Goal: Task Accomplishment & Management: Manage account settings

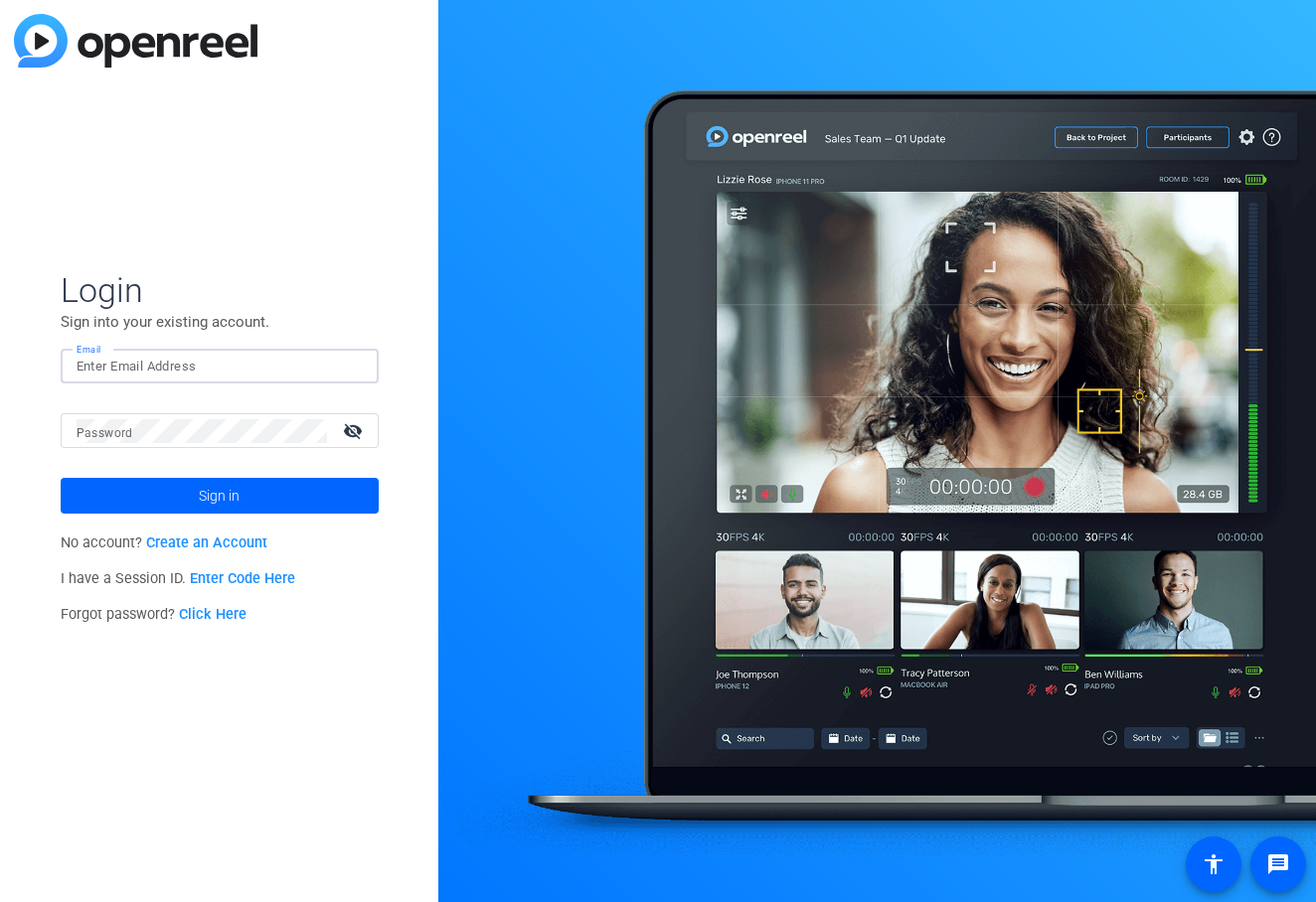
click at [314, 366] on input "Email" at bounding box center [219, 367] width 286 height 24
type input "[EMAIL_ADDRESS][DOMAIN_NAME]"
click at [61, 478] on button "Sign in" at bounding box center [219, 496] width 318 height 36
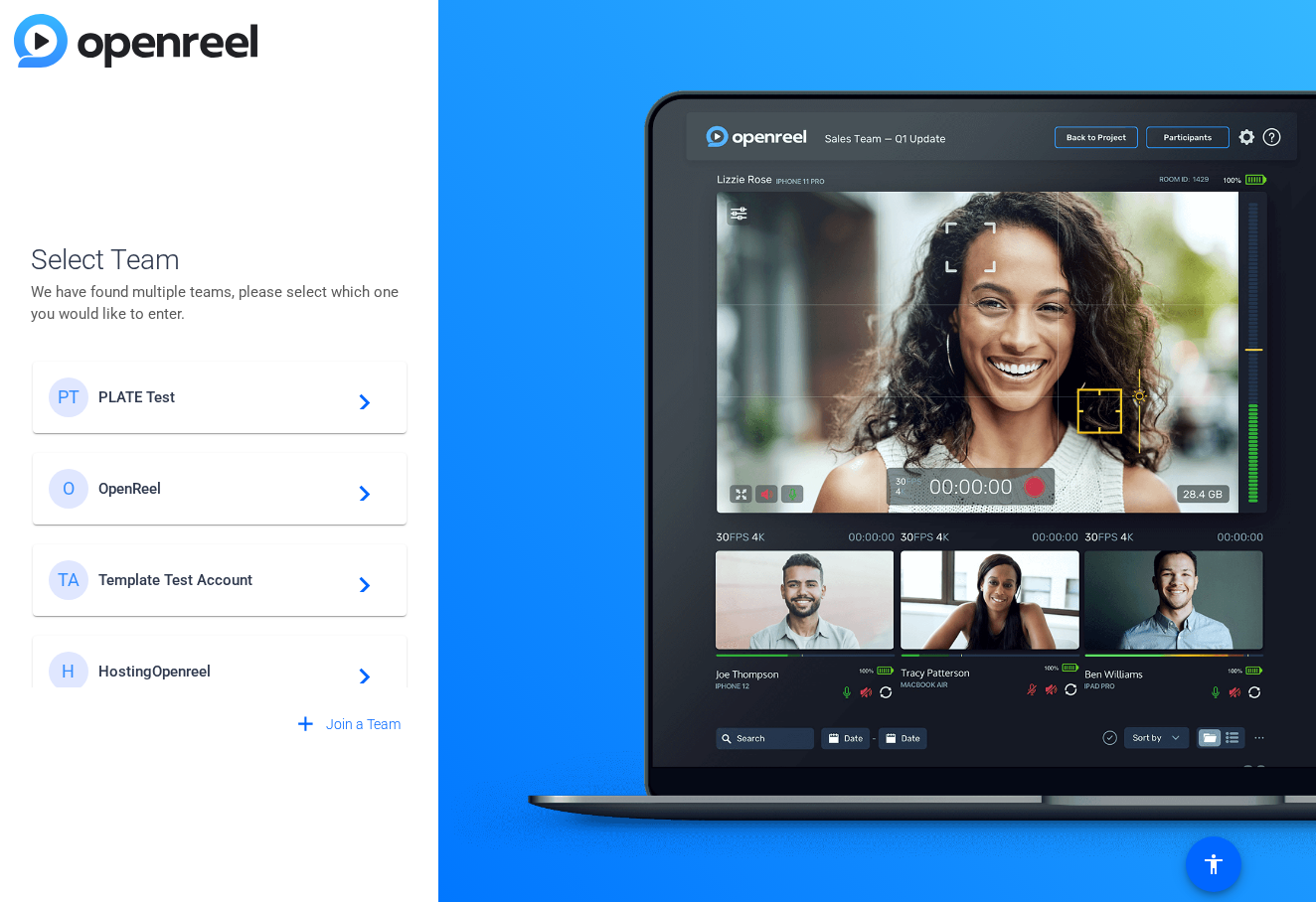
click at [135, 388] on span "PLATE Test" at bounding box center [222, 397] width 248 height 18
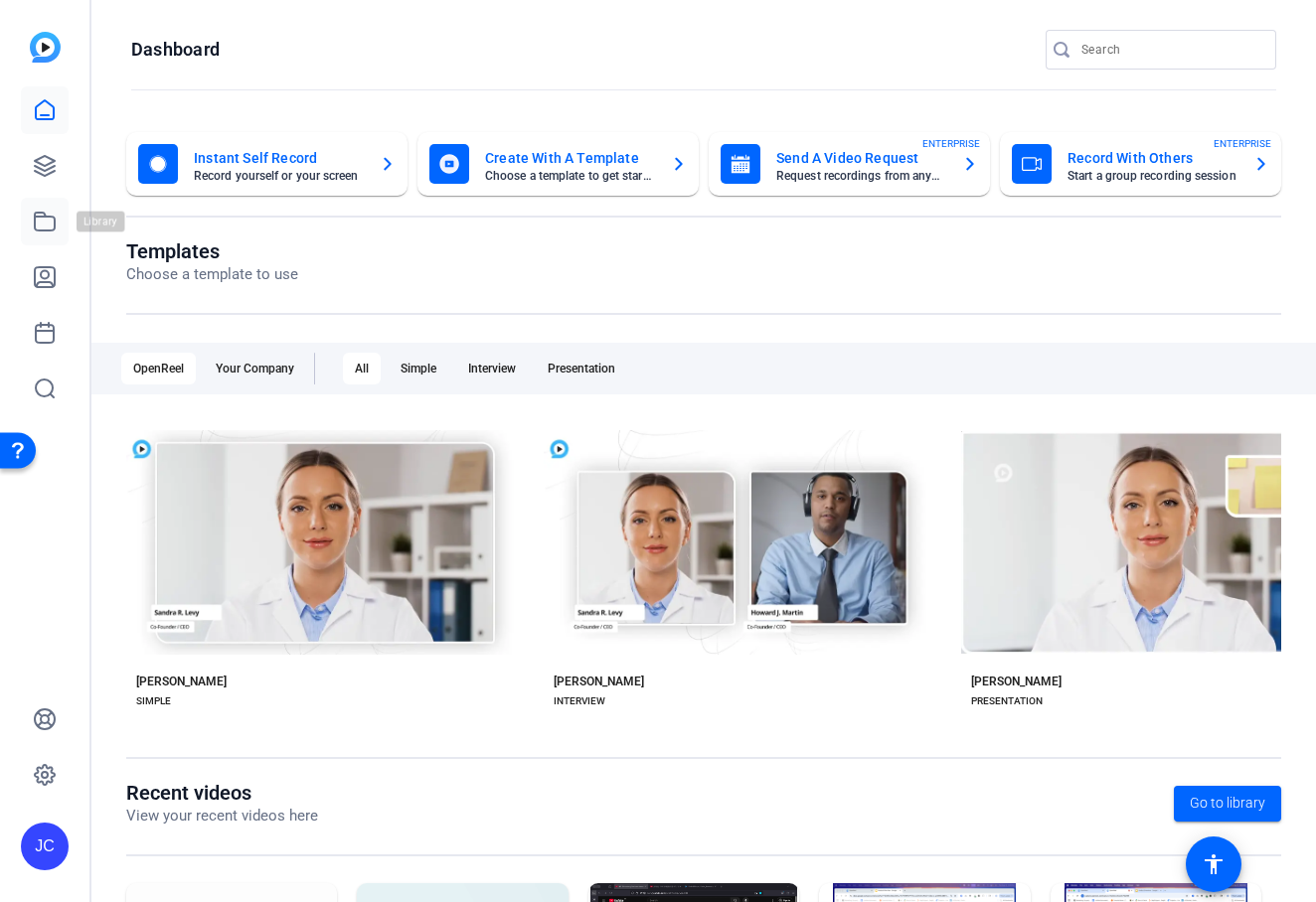
click at [45, 226] on icon at bounding box center [45, 222] width 24 height 24
click at [52, 834] on div "JC" at bounding box center [45, 847] width 48 height 48
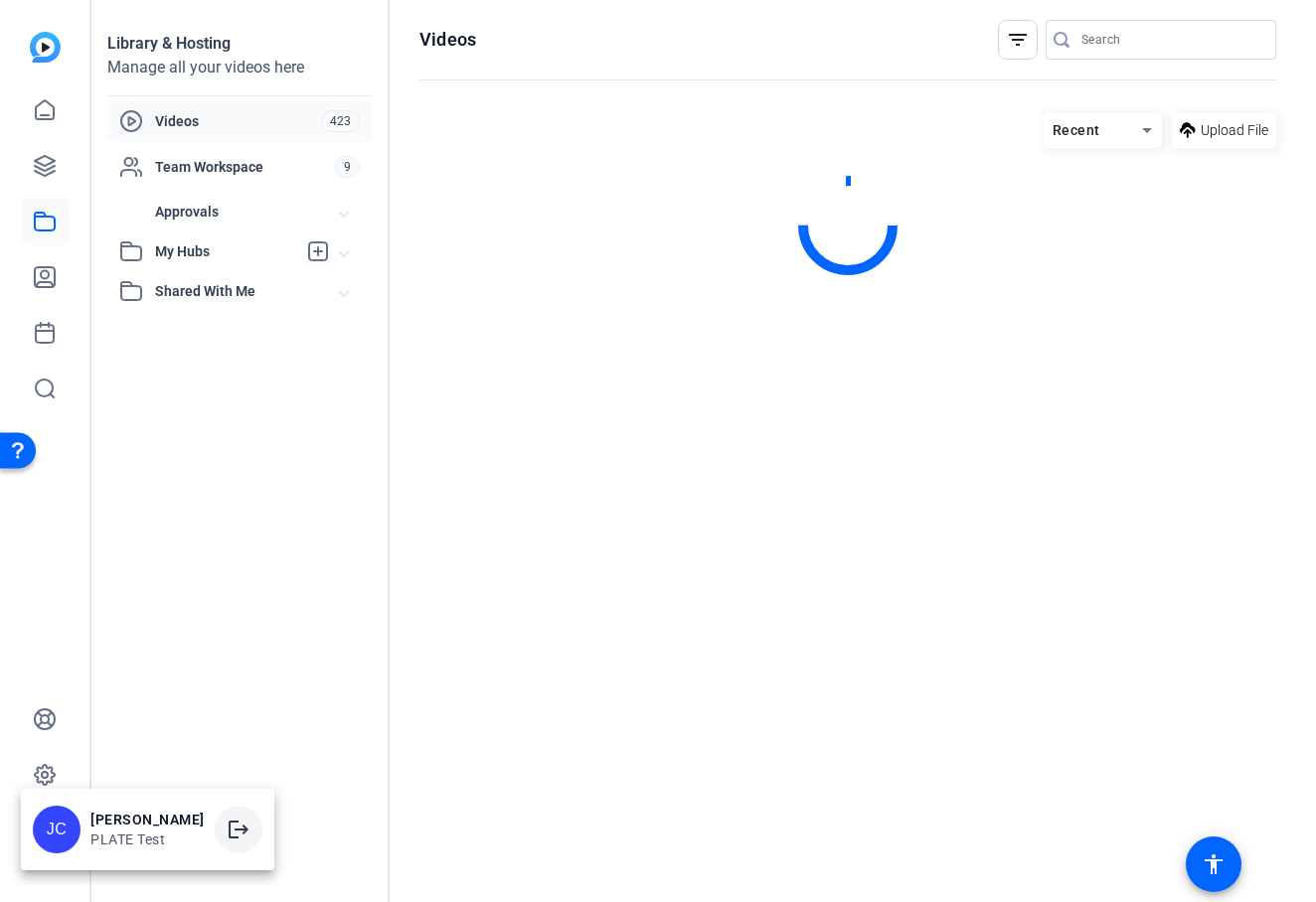
click at [226, 821] on mat-icon "logout" at bounding box center [238, 830] width 24 height 24
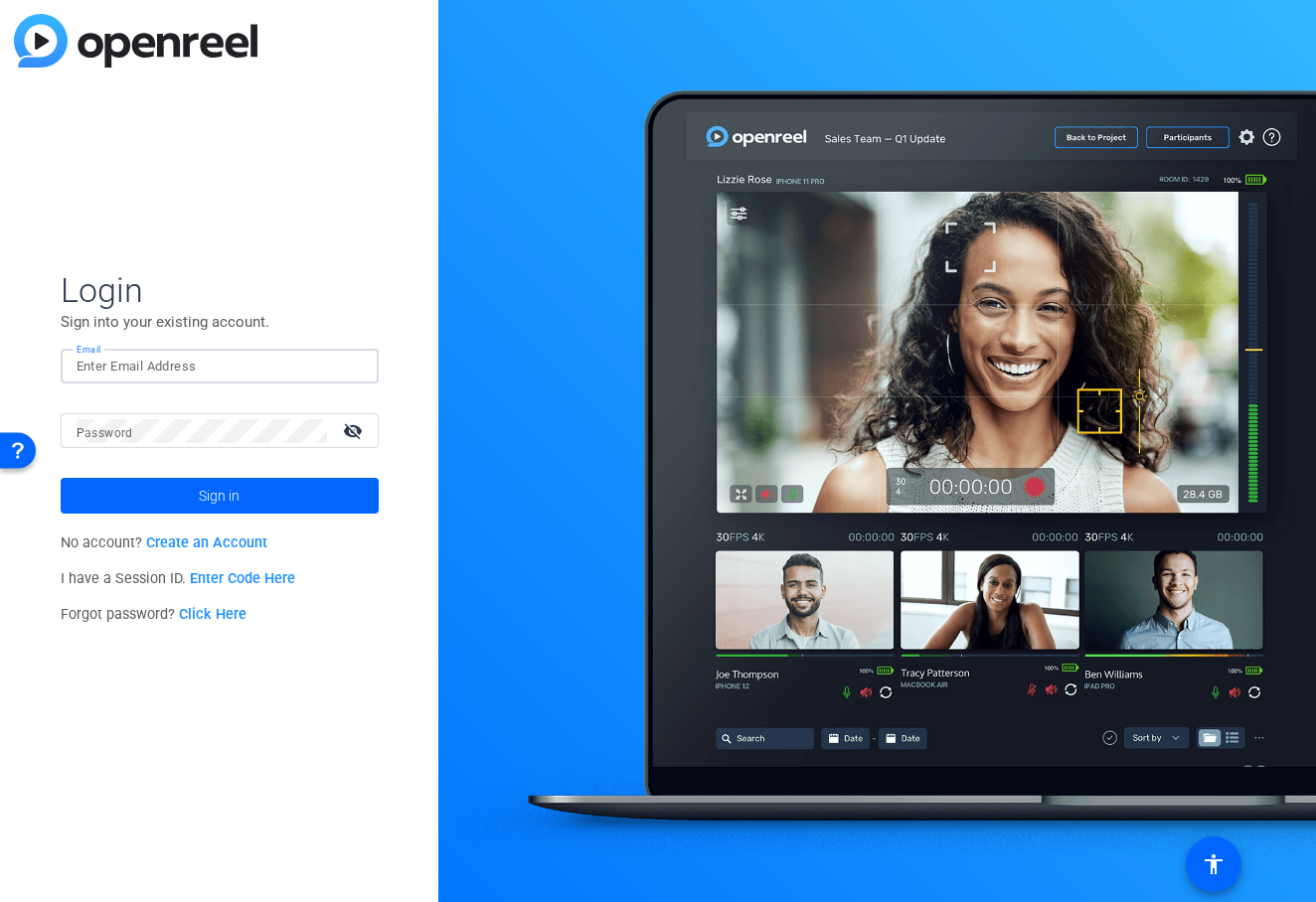
click at [195, 356] on input "Email" at bounding box center [219, 367] width 286 height 24
type input "[EMAIL_ADDRESS][DOMAIN_NAME]"
click at [61, 478] on button "Sign in" at bounding box center [219, 496] width 318 height 36
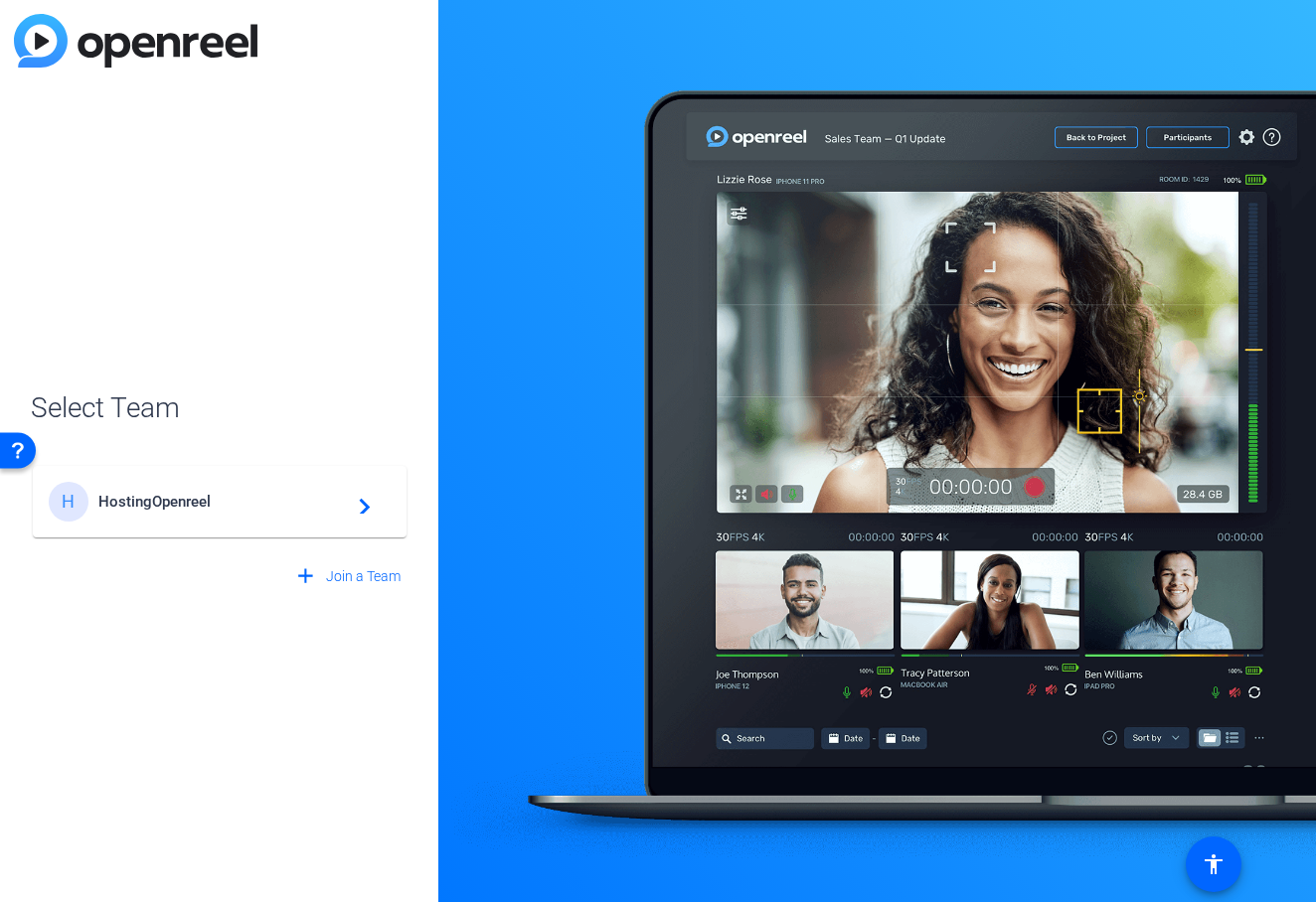
click at [150, 500] on span "HostingOpenreel" at bounding box center [222, 502] width 248 height 18
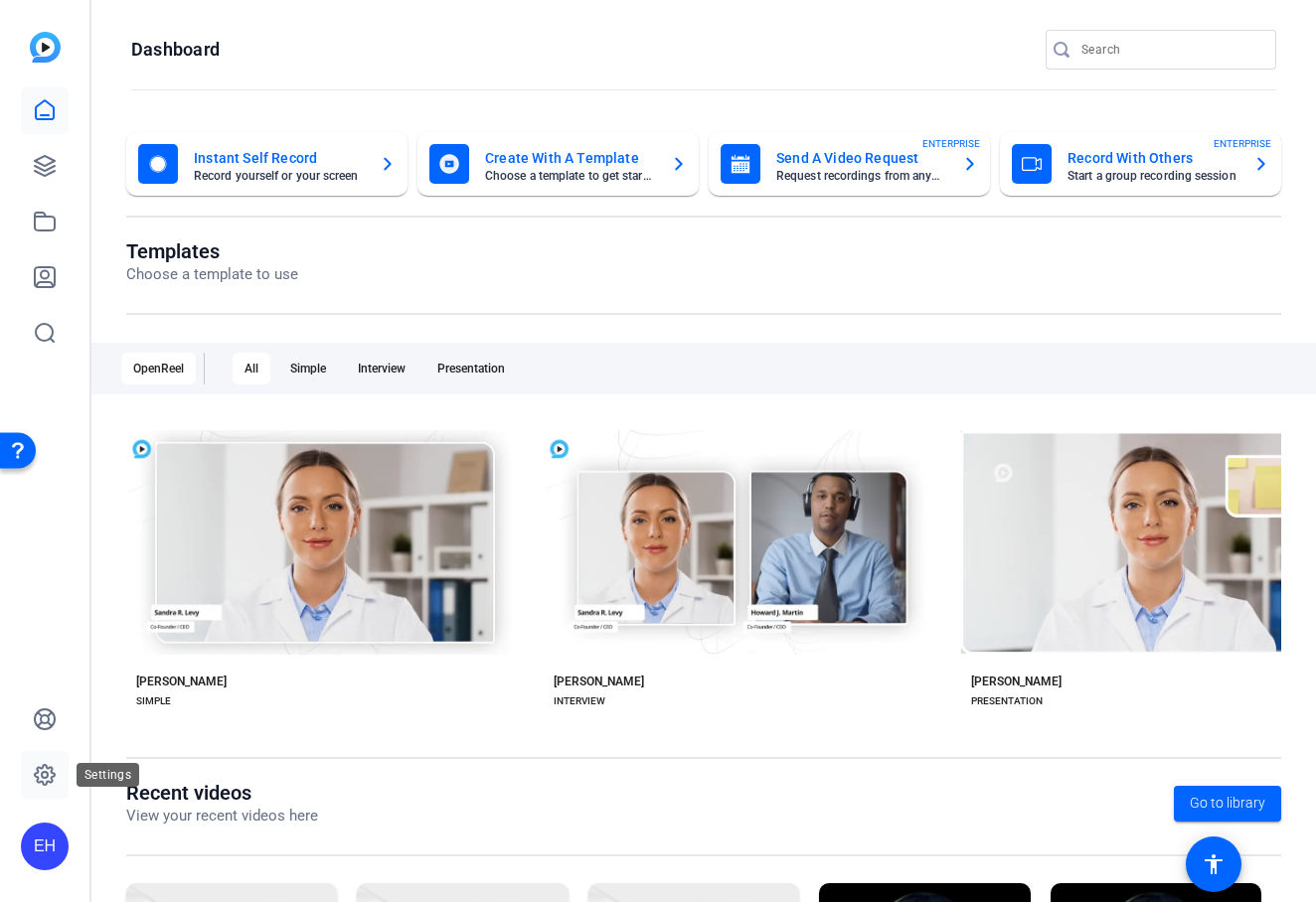
click at [42, 776] on icon at bounding box center [45, 775] width 6 height 6
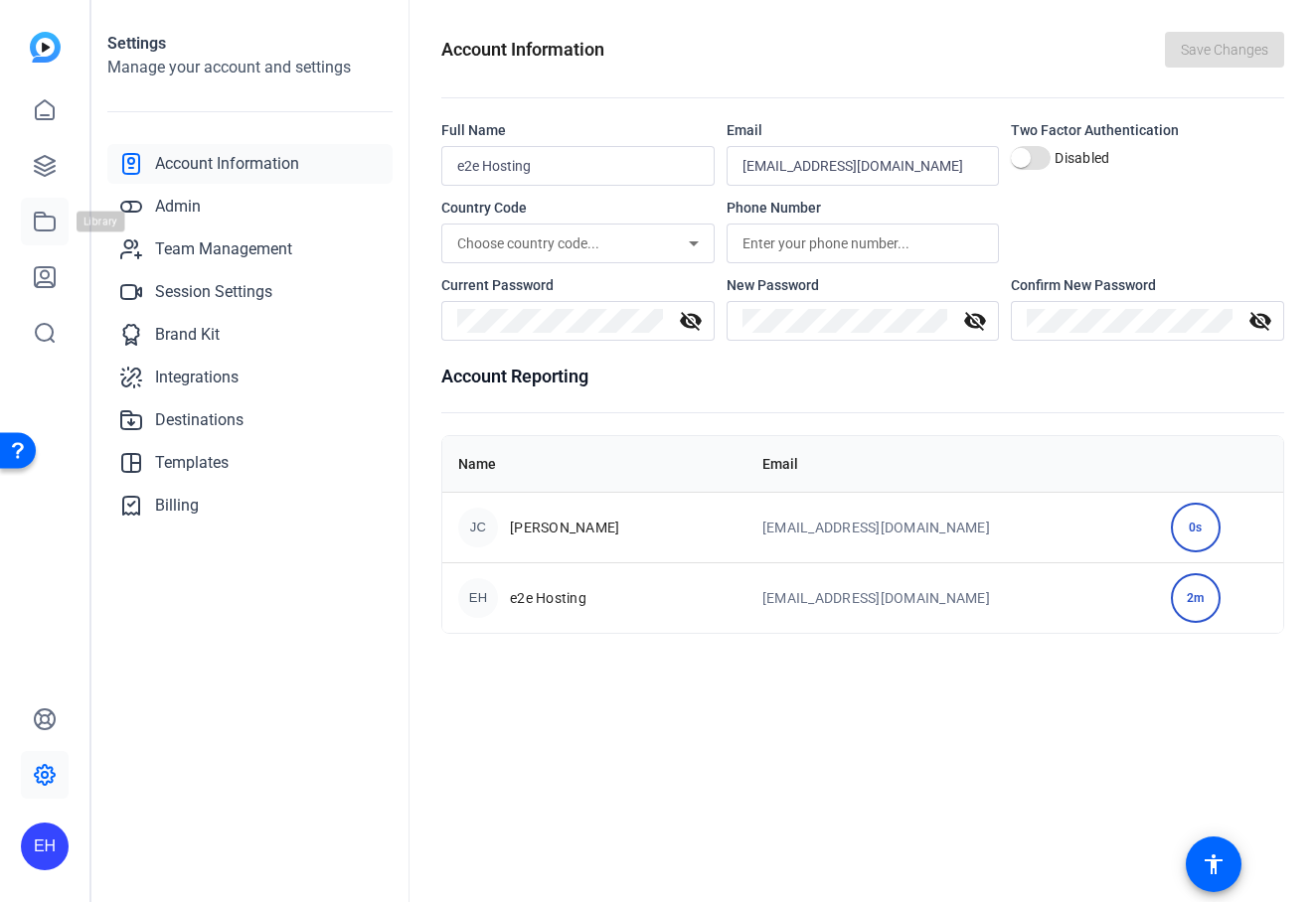
click at [52, 226] on icon at bounding box center [45, 222] width 24 height 24
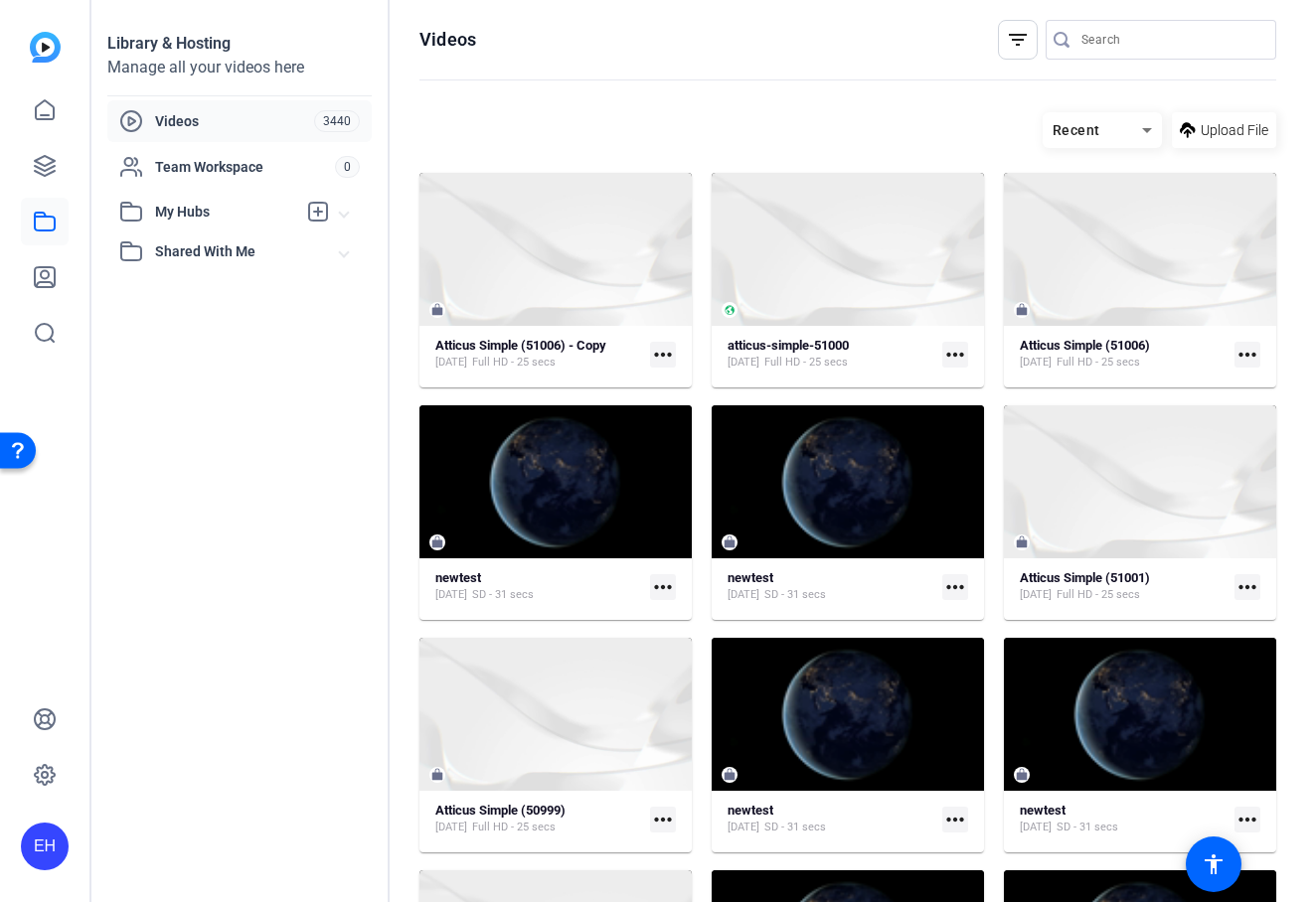
click at [237, 207] on span "My Hubs" at bounding box center [224, 212] width 141 height 21
click at [264, 256] on link "Test Hub to delete 1" at bounding box center [245, 256] width 252 height 40
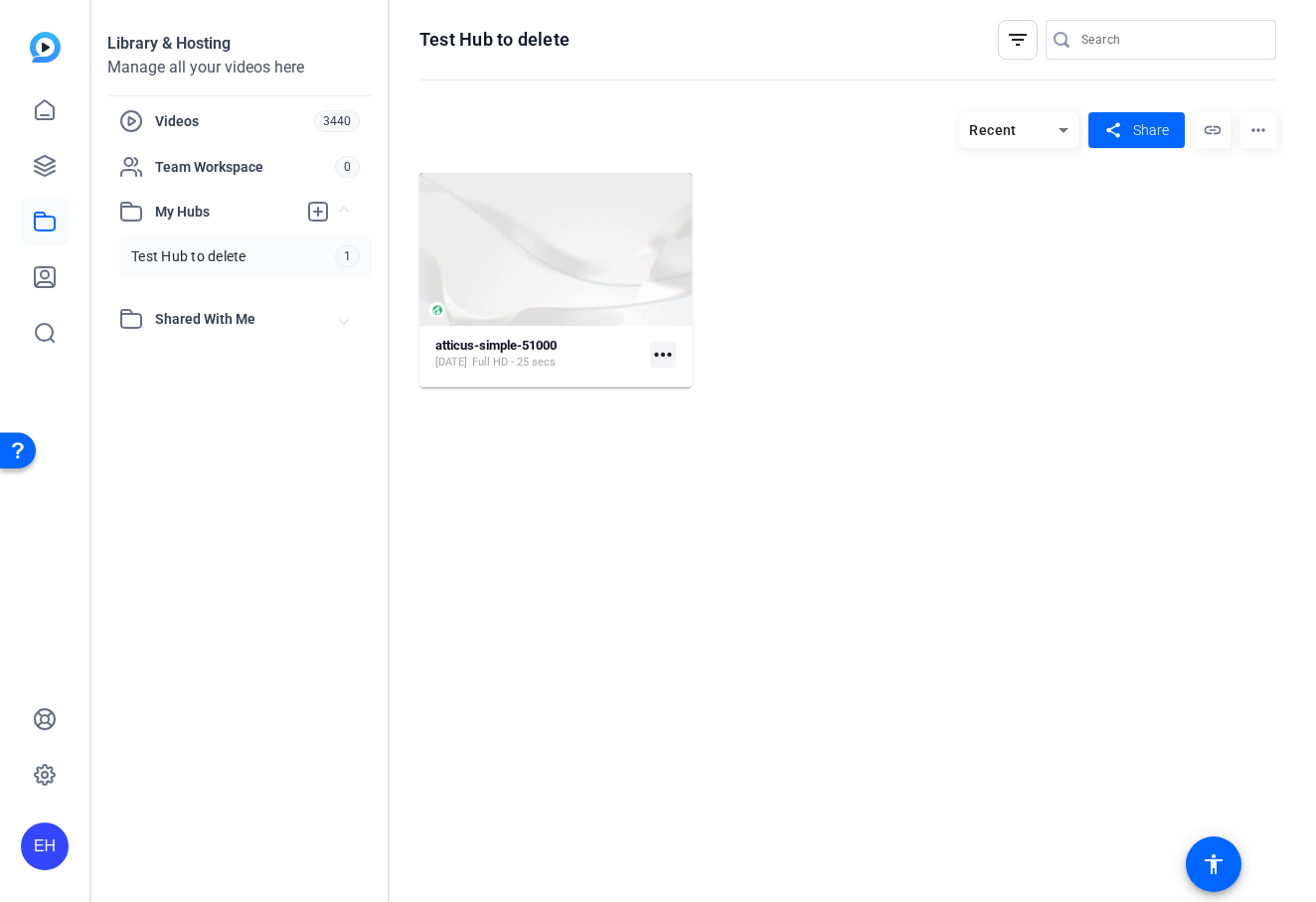
click at [1264, 133] on mat-icon "more_horiz" at bounding box center [1258, 131] width 36 height 36
click at [1242, 218] on span "Delete" at bounding box center [1220, 216] width 80 height 24
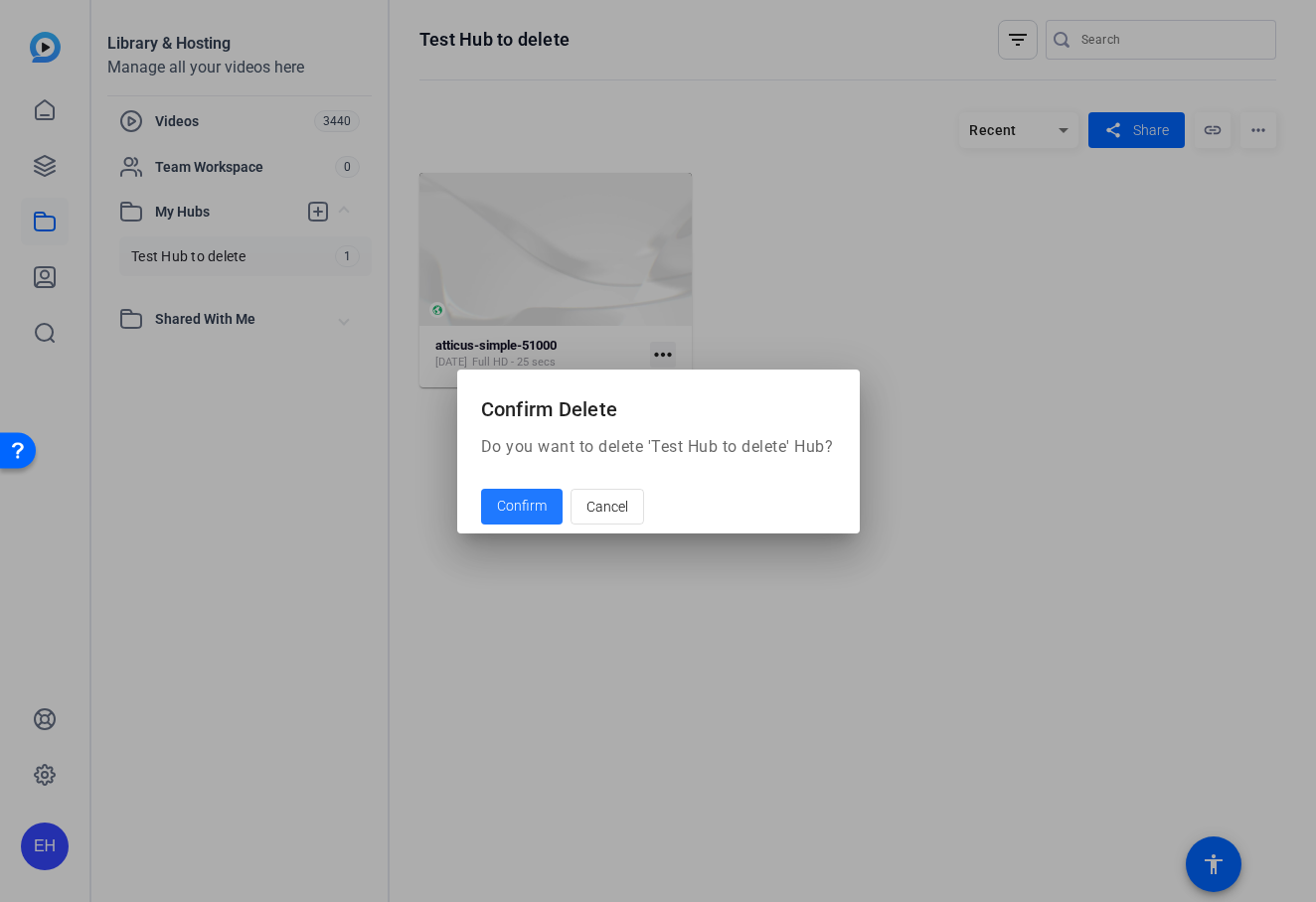
click at [522, 505] on span "Confirm" at bounding box center [522, 506] width 50 height 21
